Goal: Task Accomplishment & Management: Complete application form

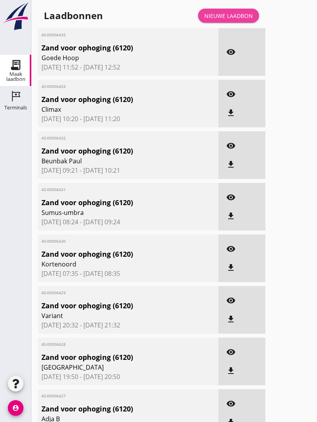
click at [239, 20] on div "Nieuwe laadbon" at bounding box center [228, 16] width 48 height 8
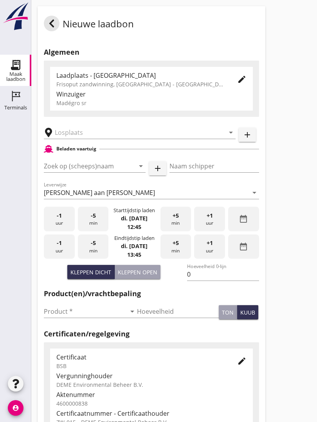
click at [90, 136] on input "text" at bounding box center [134, 132] width 159 height 13
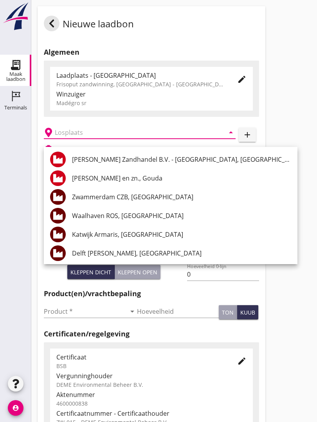
click at [151, 156] on div "[PERSON_NAME] Zandhandel B.V. - [GEOGRAPHIC_DATA], [GEOGRAPHIC_DATA]" at bounding box center [181, 159] width 219 height 9
type input "[PERSON_NAME] Zandhandel B.V. - [GEOGRAPHIC_DATA], [GEOGRAPHIC_DATA]"
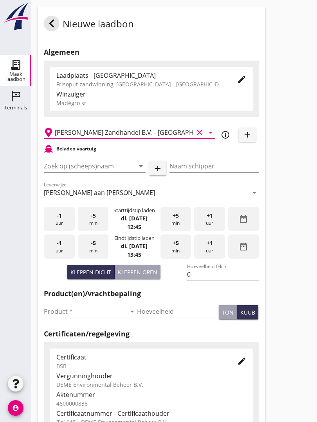
click at [110, 170] on input "Zoek op (scheeps)naam" at bounding box center [84, 166] width 80 height 13
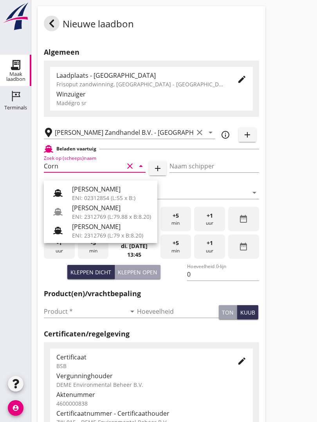
click at [104, 209] on div "[PERSON_NAME]" at bounding box center [111, 207] width 79 height 9
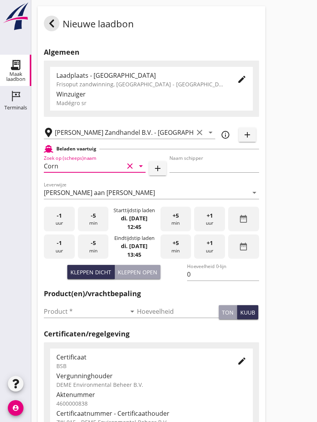
type input "[PERSON_NAME]"
type input "718"
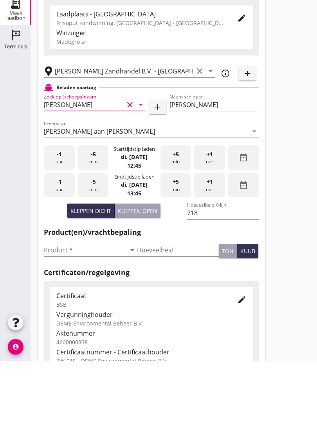
click at [56, 305] on input "Product *" at bounding box center [85, 311] width 82 height 13
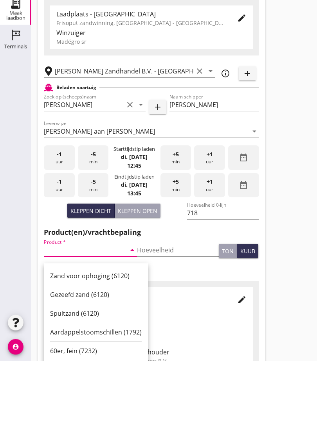
click at [94, 333] on div "Zand voor ophoging (6120)" at bounding box center [95, 337] width 91 height 9
type input "Zand voor ophoging (6120)"
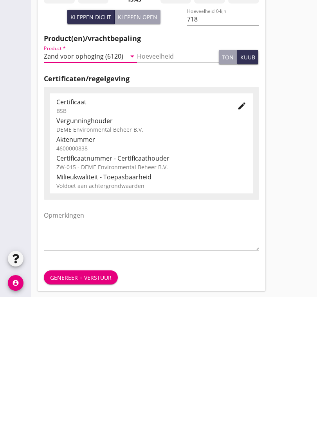
scroll to position [137, 0]
click at [79, 396] on button "Genereer + verstuur" at bounding box center [81, 403] width 74 height 14
